Goal: Task Accomplishment & Management: Use online tool/utility

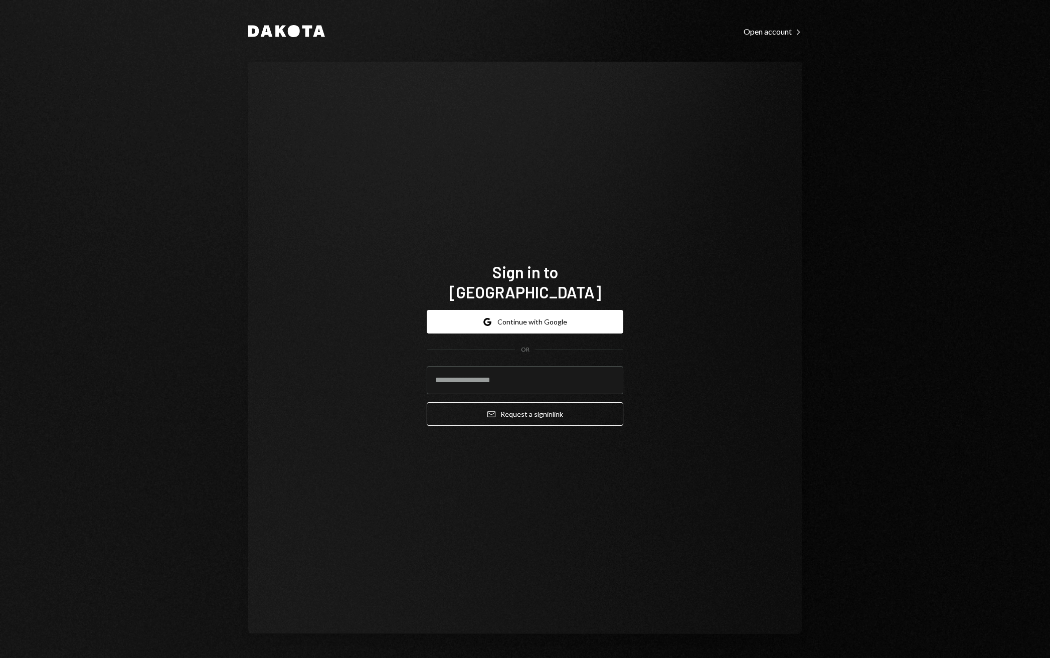
type input "**********"
click at [539, 411] on button "Email Request a sign in link" at bounding box center [525, 414] width 197 height 24
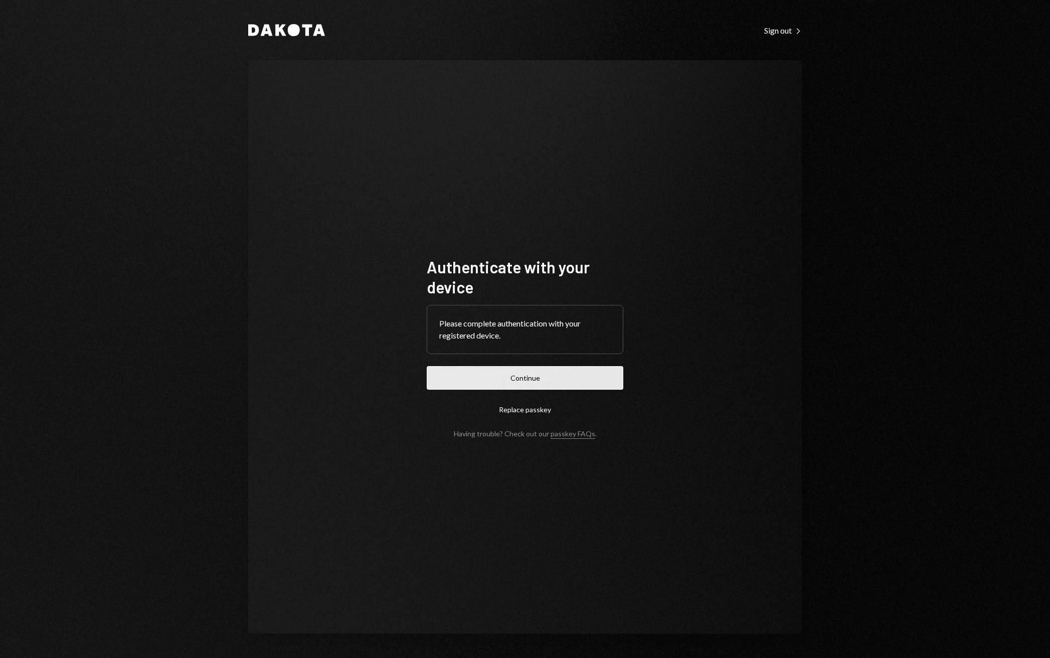
click at [552, 378] on button "Continue" at bounding box center [525, 378] width 197 height 24
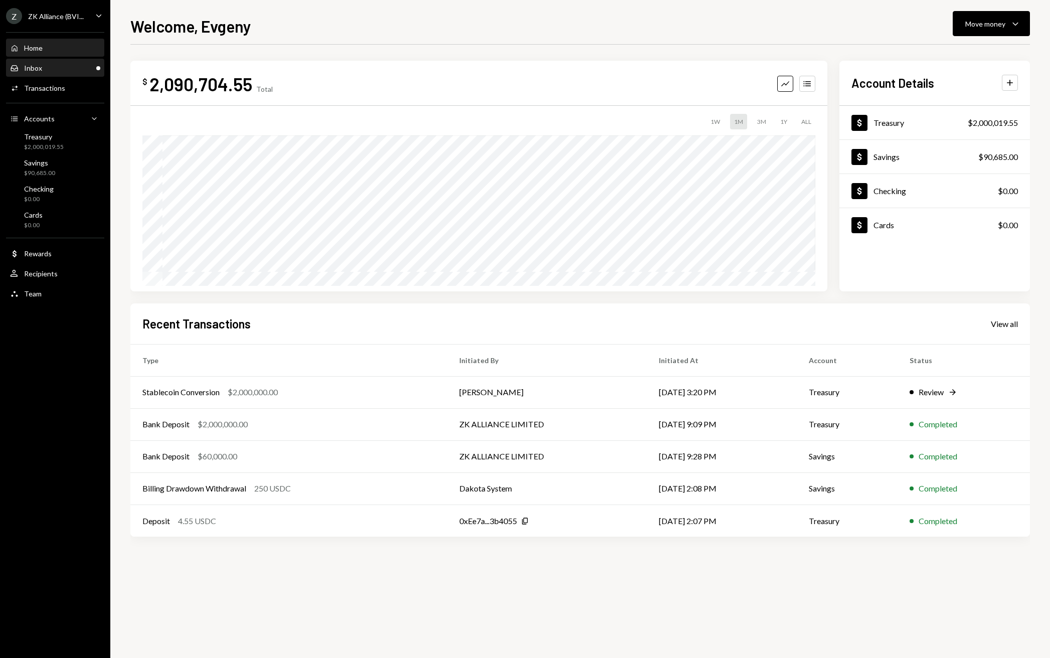
click at [58, 64] on div "Inbox Inbox" at bounding box center [55, 68] width 90 height 9
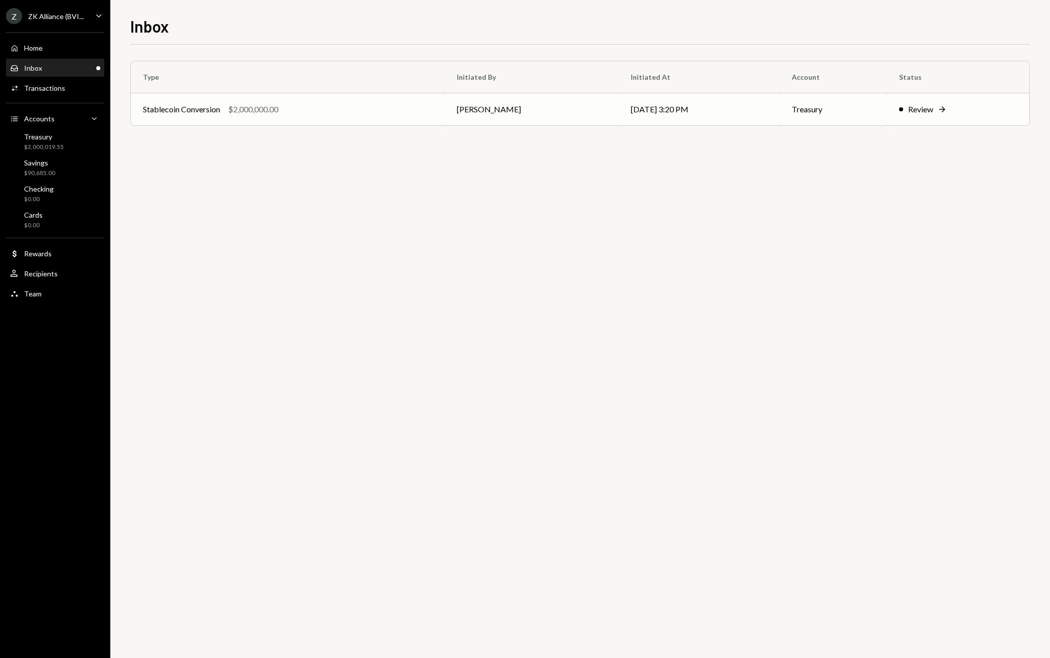
click at [279, 115] on td "Stablecoin Conversion $2,000,000.00" at bounding box center [288, 109] width 314 height 32
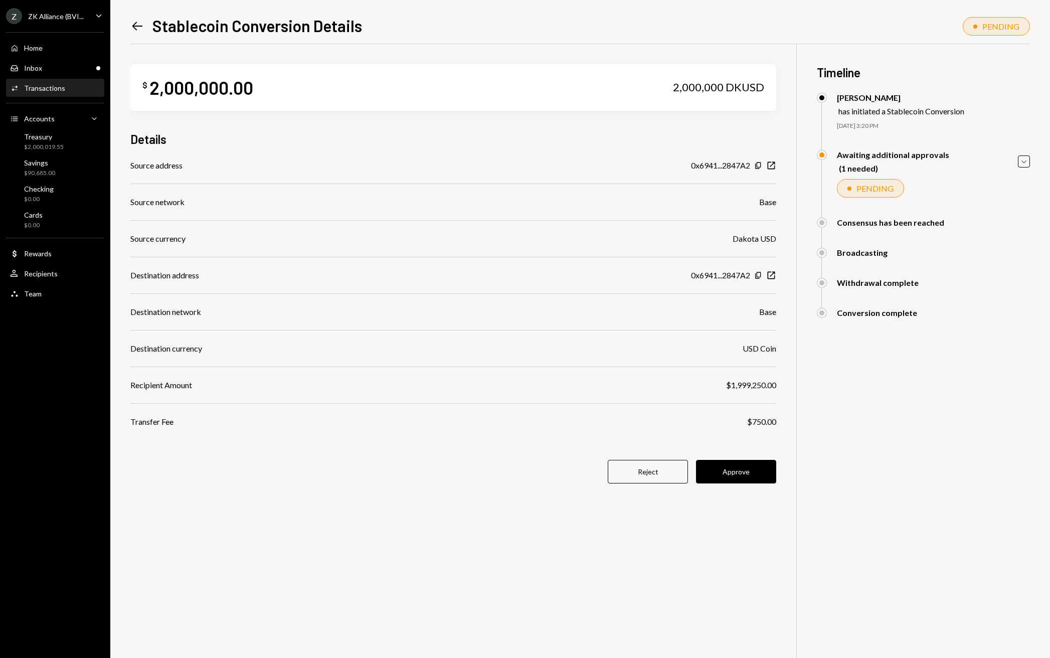
click at [760, 421] on div "$750.00" at bounding box center [761, 422] width 29 height 12
copy div "750.00"
click at [752, 462] on button "Approve" at bounding box center [736, 472] width 80 height 24
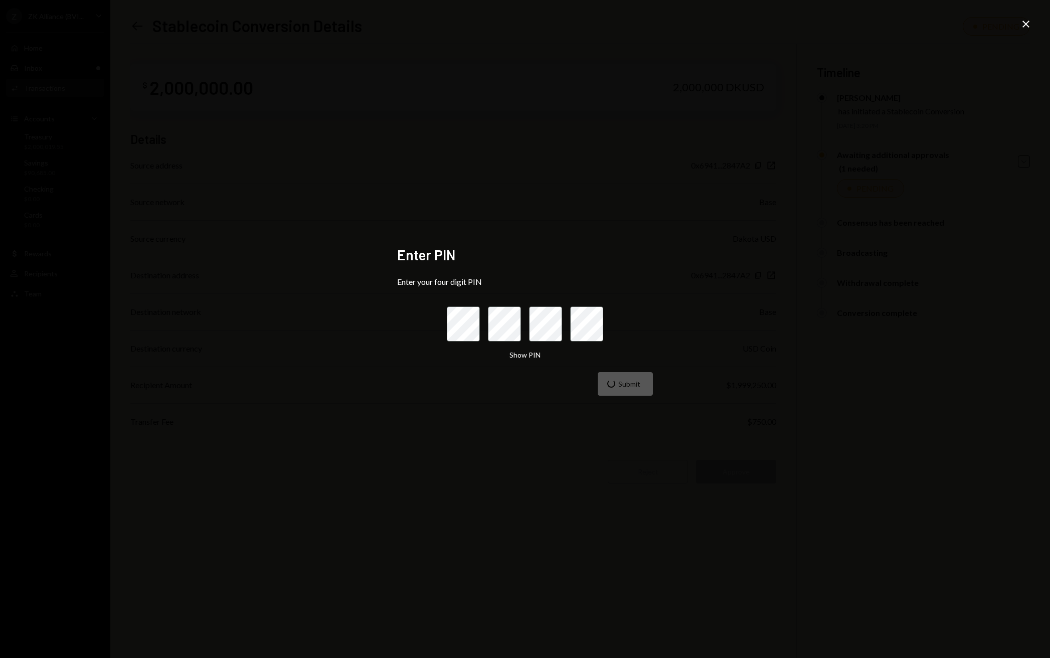
click at [545, 442] on div "Enter PIN Enter your four digit PIN Show PIN Submit Close" at bounding box center [525, 329] width 1050 height 658
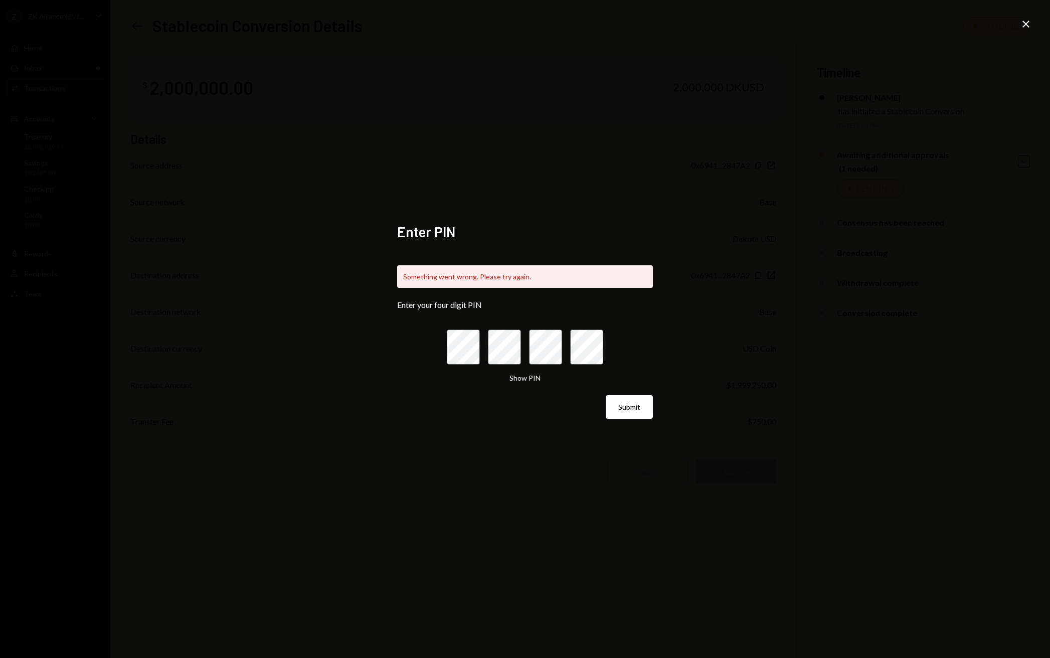
click at [622, 262] on div "Something went wrong. Please try again. Enter your four digit PIN Show PIN Subm…" at bounding box center [525, 336] width 256 height 166
click at [481, 359] on div at bounding box center [525, 347] width 156 height 35
click at [623, 396] on button "Submit" at bounding box center [629, 407] width 47 height 24
